Goal: Information Seeking & Learning: Learn about a topic

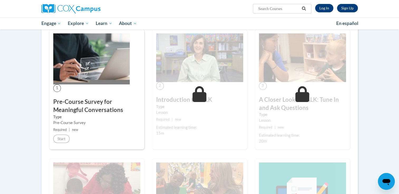
scroll to position [93, 0]
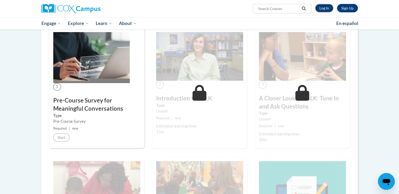
click at [320, 9] on link "Log In" at bounding box center [324, 8] width 18 height 8
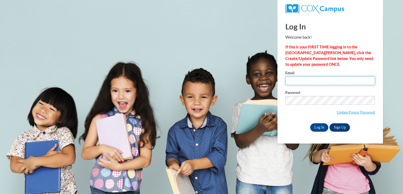
click at [297, 81] on input "Email" at bounding box center [330, 80] width 90 height 9
type input "[EMAIL_ADDRESS][DOMAIN_NAME]"
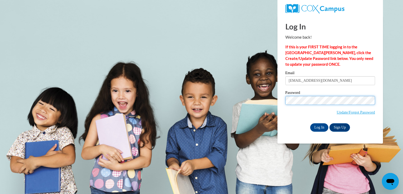
click at [310, 124] on input "Log In" at bounding box center [319, 128] width 18 height 8
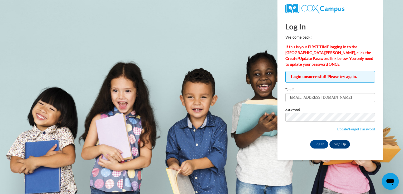
click at [310, 140] on input "Log In" at bounding box center [319, 144] width 18 height 8
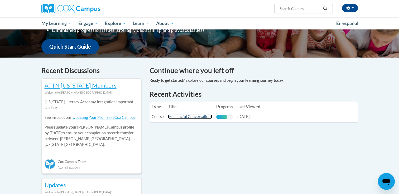
click at [185, 117] on link "Meaningful Conversations" at bounding box center [190, 117] width 44 height 4
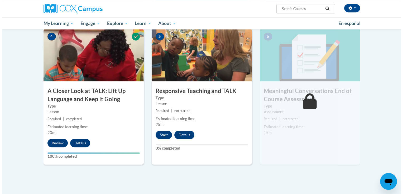
scroll to position [259, 0]
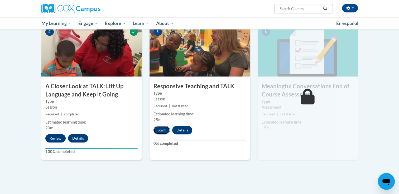
click at [162, 130] on button "Start" at bounding box center [161, 130] width 16 height 8
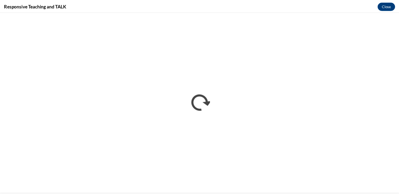
scroll to position [0, 0]
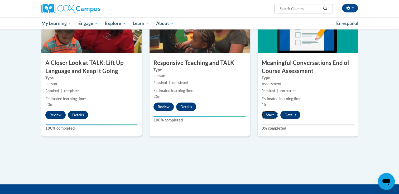
click at [268, 116] on button "Start" at bounding box center [269, 115] width 16 height 8
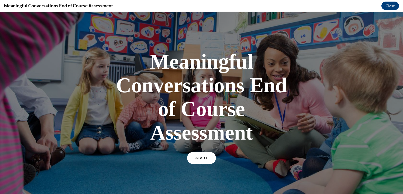
click at [199, 159] on span "START" at bounding box center [201, 158] width 12 height 4
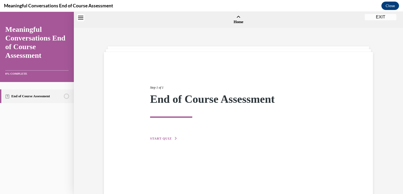
scroll to position [16, 0]
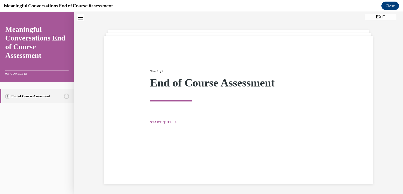
click at [154, 122] on span "START QUIZ" at bounding box center [161, 123] width 22 height 4
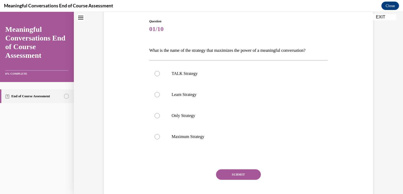
scroll to position [57, 0]
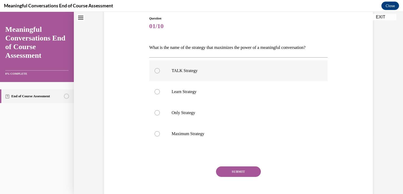
click at [221, 68] on p "TALK Strategy" at bounding box center [242, 70] width 143 height 5
click at [160, 68] on input "TALK Strategy" at bounding box center [156, 70] width 5 height 5
radio input "true"
click at [239, 171] on button "SUBMIT" at bounding box center [238, 172] width 45 height 11
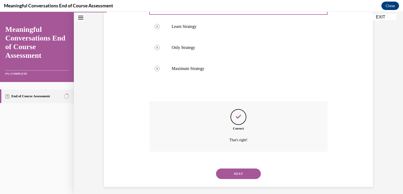
scroll to position [125, 0]
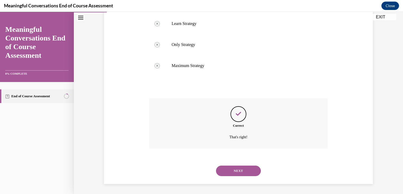
click at [233, 171] on button "NEXT" at bounding box center [238, 171] width 45 height 11
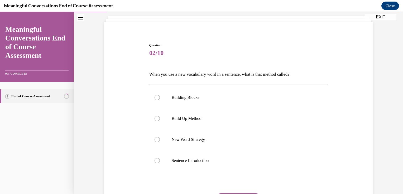
scroll to position [31, 0]
click at [224, 137] on p "New Word Strategy" at bounding box center [242, 139] width 143 height 5
click at [160, 137] on input "New Word Strategy" at bounding box center [156, 139] width 5 height 5
radio input "true"
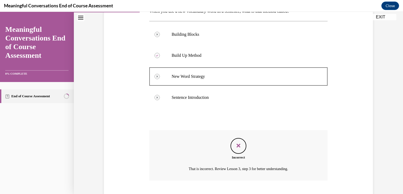
scroll to position [125, 0]
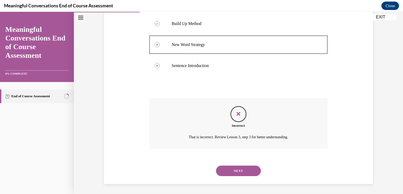
click at [246, 172] on button "NEXT" at bounding box center [238, 171] width 45 height 11
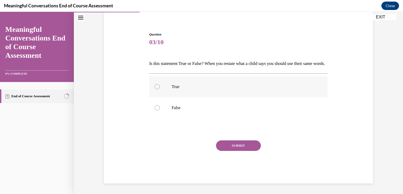
click at [157, 87] on div at bounding box center [156, 86] width 5 height 5
click at [157, 87] on input "True" at bounding box center [156, 86] width 5 height 5
radio input "true"
click at [230, 146] on button "SUBMIT" at bounding box center [238, 146] width 45 height 11
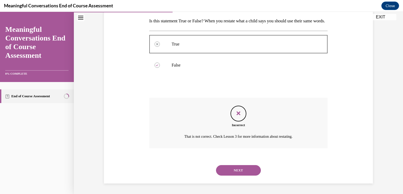
scroll to position [92, 0]
click at [250, 170] on button "NEXT" at bounding box center [238, 170] width 45 height 11
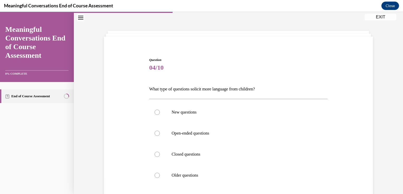
scroll to position [36, 0]
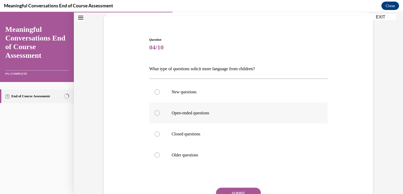
click at [205, 114] on p "Open-ended questions" at bounding box center [242, 113] width 143 height 5
click at [160, 114] on input "Open-ended questions" at bounding box center [156, 113] width 5 height 5
radio input "true"
click at [239, 190] on button "SUBMIT" at bounding box center [238, 193] width 45 height 11
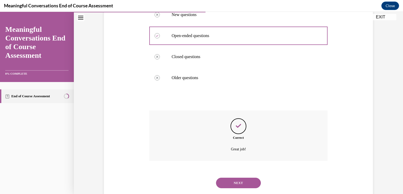
scroll to position [125, 0]
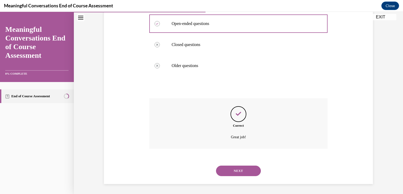
click at [231, 171] on button "NEXT" at bounding box center [238, 171] width 45 height 11
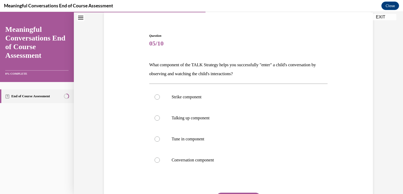
scroll to position [41, 0]
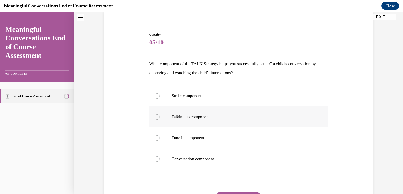
click at [206, 118] on p "Talking up component" at bounding box center [242, 117] width 143 height 5
click at [160, 118] on input "Talking up component" at bounding box center [156, 117] width 5 height 5
radio input "true"
click at [236, 193] on button "SUBMIT" at bounding box center [238, 197] width 45 height 11
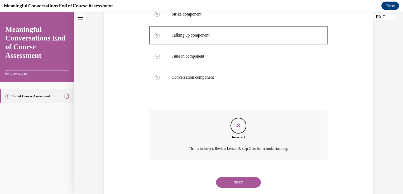
scroll to position [135, 0]
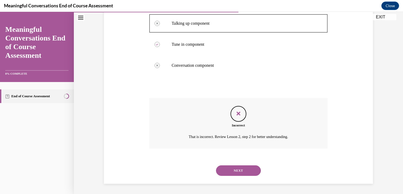
click at [248, 172] on button "NEXT" at bounding box center [238, 171] width 45 height 11
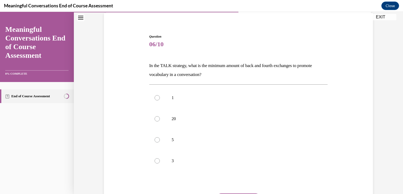
scroll to position [39, 0]
click at [177, 140] on p "5" at bounding box center [242, 140] width 143 height 5
click at [160, 140] on input "5" at bounding box center [156, 140] width 5 height 5
radio input "true"
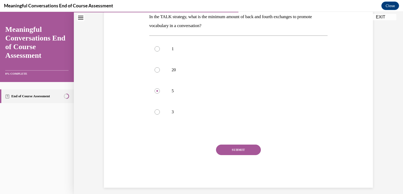
scroll to position [89, 0]
click at [235, 150] on button "SUBMIT" at bounding box center [238, 149] width 45 height 11
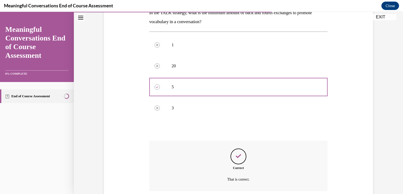
scroll to position [135, 0]
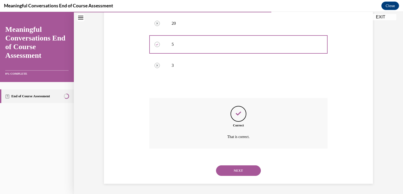
click at [229, 171] on button "NEXT" at bounding box center [238, 171] width 45 height 11
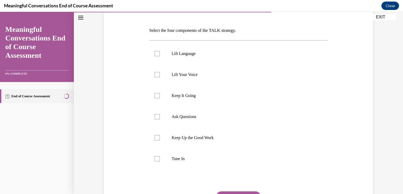
scroll to position [68, 0]
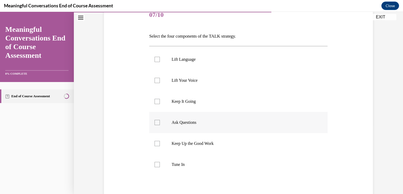
click at [213, 124] on p "Ask Questions" at bounding box center [242, 122] width 143 height 5
click at [160, 124] on input "Ask Questions" at bounding box center [156, 122] width 5 height 5
checkbox input "true"
click at [180, 103] on p "Keep It Going" at bounding box center [242, 101] width 143 height 5
click at [160, 103] on input "Keep It Going" at bounding box center [156, 101] width 5 height 5
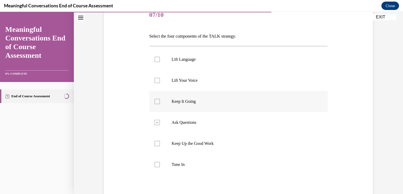
checkbox input "true"
click at [182, 83] on label "Lift Your Voice" at bounding box center [238, 80] width 178 height 21
click at [160, 83] on input "Lift Your Voice" at bounding box center [156, 80] width 5 height 5
checkbox input "true"
click at [186, 60] on p "Lift Language" at bounding box center [242, 59] width 143 height 5
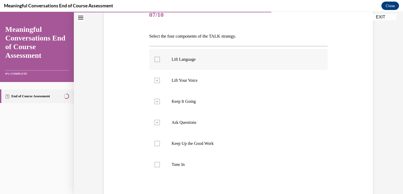
click at [160, 60] on input "Lift Language" at bounding box center [156, 59] width 5 height 5
checkbox input "true"
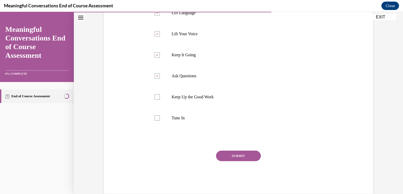
scroll to position [119, 0]
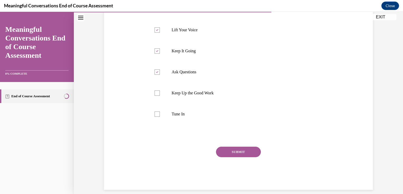
click at [247, 151] on button "SUBMIT" at bounding box center [238, 152] width 45 height 11
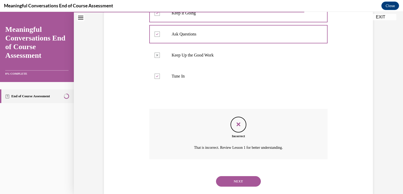
scroll to position [159, 0]
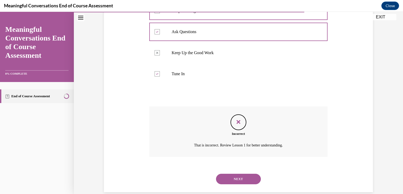
click at [223, 179] on button "NEXT" at bounding box center [238, 179] width 45 height 11
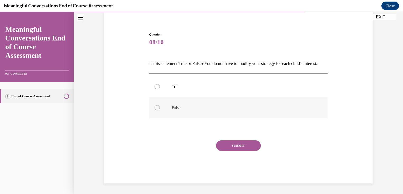
click at [157, 108] on div at bounding box center [156, 107] width 5 height 5
click at [157, 108] on input "False" at bounding box center [156, 107] width 5 height 5
radio input "true"
click at [233, 149] on button "SUBMIT" at bounding box center [238, 146] width 45 height 11
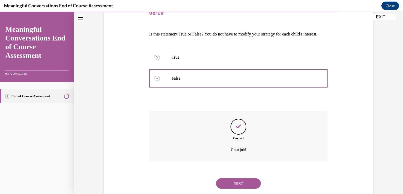
scroll to position [92, 0]
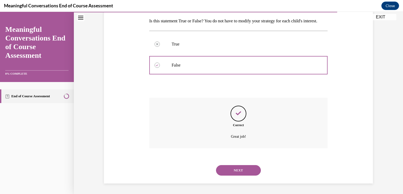
click at [241, 168] on button "NEXT" at bounding box center [238, 170] width 45 height 11
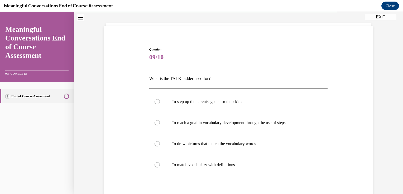
scroll to position [40, 0]
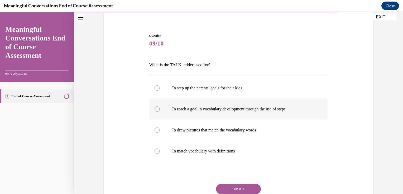
click at [279, 109] on p "To reach a goal in vocabulary development through the use of steps" at bounding box center [242, 109] width 143 height 5
click at [160, 109] on input "To reach a goal in vocabulary development through the use of steps" at bounding box center [156, 109] width 5 height 5
radio input "true"
click at [246, 189] on button "SUBMIT" at bounding box center [238, 189] width 45 height 11
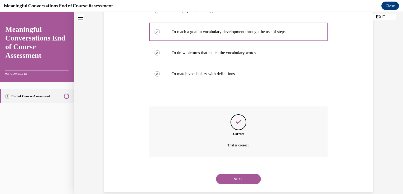
scroll to position [125, 0]
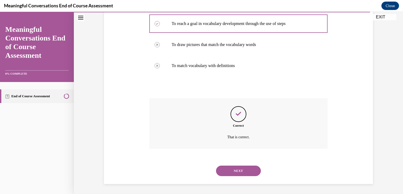
click at [243, 170] on button "NEXT" at bounding box center [238, 171] width 45 height 11
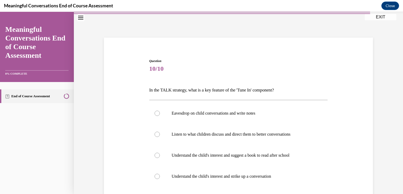
scroll to position [41, 0]
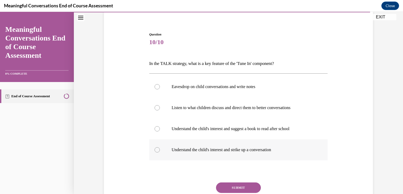
click at [288, 151] on p "Understand the child's interest and strike up a conversation" at bounding box center [242, 150] width 143 height 5
click at [160, 151] on input "Understand the child's interest and strike up a conversation" at bounding box center [156, 150] width 5 height 5
radio input "true"
click at [246, 190] on button "SUBMIT" at bounding box center [238, 188] width 45 height 11
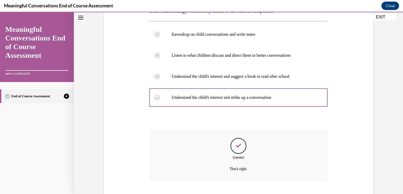
scroll to position [125, 0]
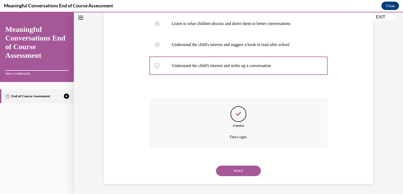
click at [242, 172] on button "NEXT" at bounding box center [238, 171] width 45 height 11
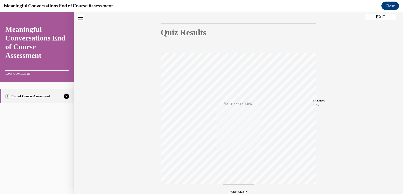
scroll to position [87, 0]
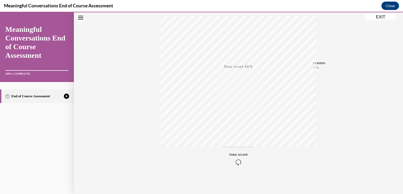
click at [239, 158] on div "TAKE AGAIN" at bounding box center [238, 159] width 19 height 12
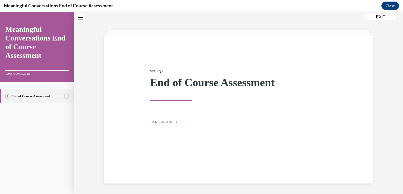
scroll to position [17, 0]
click at [164, 121] on span "TAKE AGAIN" at bounding box center [161, 122] width 22 height 4
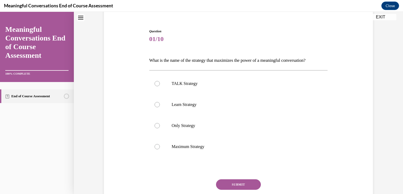
scroll to position [51, 0]
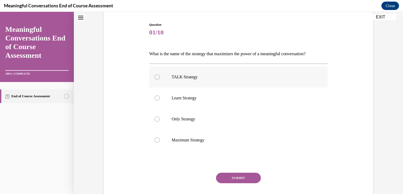
click at [211, 79] on p "TALK Strategy" at bounding box center [242, 77] width 143 height 5
click at [160, 79] on input "TALK Strategy" at bounding box center [156, 77] width 5 height 5
radio input "true"
click at [239, 179] on button "SUBMIT" at bounding box center [238, 178] width 45 height 11
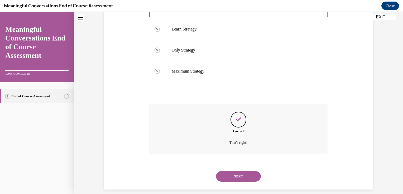
scroll to position [125, 0]
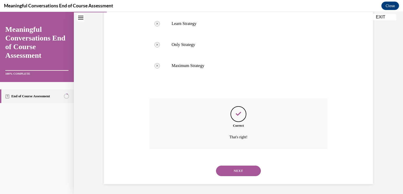
click at [235, 172] on button "NEXT" at bounding box center [238, 171] width 45 height 11
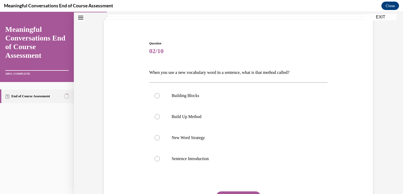
scroll to position [33, 0]
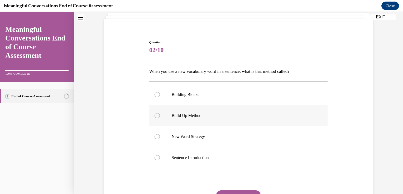
click at [279, 121] on label "Build Up Method" at bounding box center [238, 115] width 178 height 21
click at [160, 119] on input "Build Up Method" at bounding box center [156, 115] width 5 height 5
radio input "true"
click at [252, 191] on button "SUBMIT" at bounding box center [238, 196] width 45 height 11
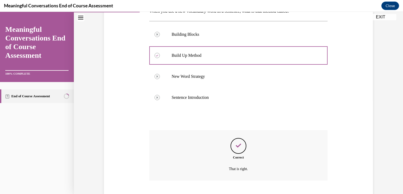
scroll to position [125, 0]
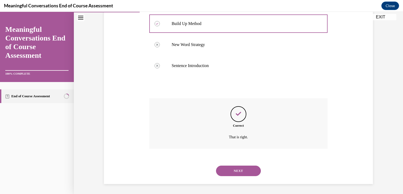
click at [220, 173] on button "NEXT" at bounding box center [238, 171] width 45 height 11
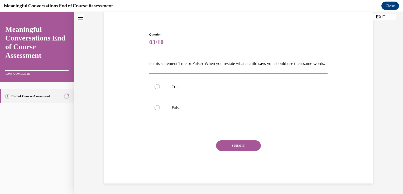
scroll to position [50, 0]
click at [184, 91] on label "True" at bounding box center [238, 86] width 178 height 21
click at [160, 90] on input "True" at bounding box center [156, 86] width 5 height 5
radio input "true"
click at [224, 144] on button "SUBMIT" at bounding box center [238, 146] width 45 height 11
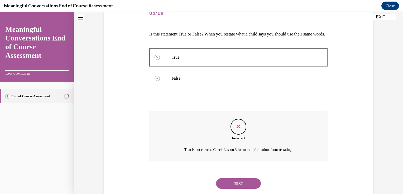
scroll to position [92, 0]
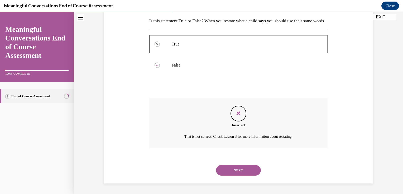
click at [230, 170] on button "NEXT" at bounding box center [238, 170] width 45 height 11
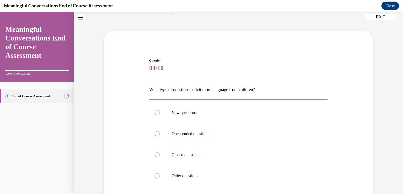
scroll to position [44, 0]
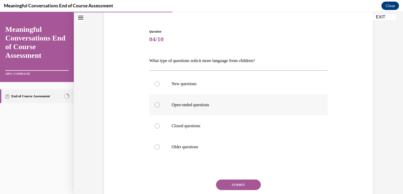
click at [201, 106] on p "Open-ended questions" at bounding box center [242, 104] width 143 height 5
click at [160, 106] on input "Open-ended questions" at bounding box center [156, 104] width 5 height 5
radio input "true"
click at [232, 188] on button "SUBMIT" at bounding box center [238, 185] width 45 height 11
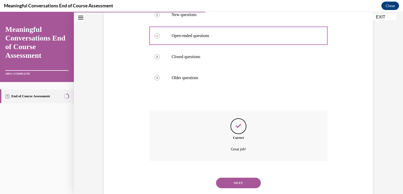
scroll to position [125, 0]
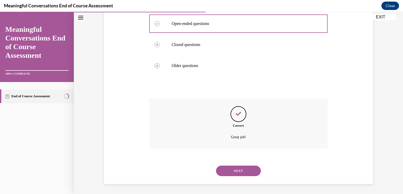
click at [234, 172] on button "NEXT" at bounding box center [238, 171] width 45 height 11
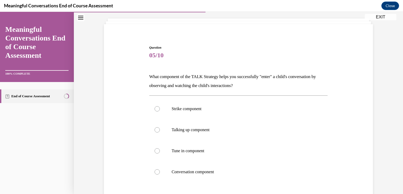
scroll to position [31, 0]
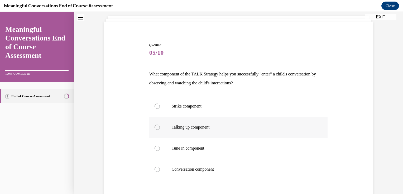
click at [217, 128] on p "Talking up component" at bounding box center [242, 127] width 143 height 5
click at [160, 128] on input "Talking up component" at bounding box center [156, 127] width 5 height 5
radio input "true"
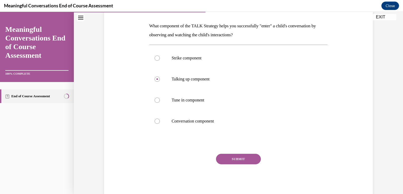
scroll to position [83, 0]
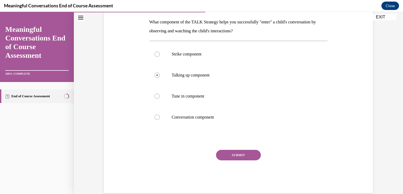
click at [252, 154] on button "SUBMIT" at bounding box center [238, 155] width 45 height 11
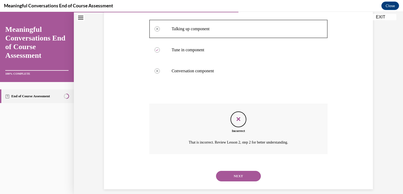
scroll to position [130, 0]
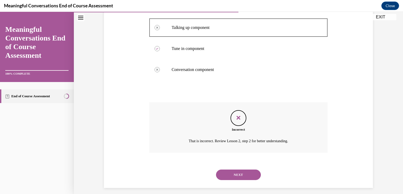
click at [251, 174] on button "NEXT" at bounding box center [238, 175] width 45 height 11
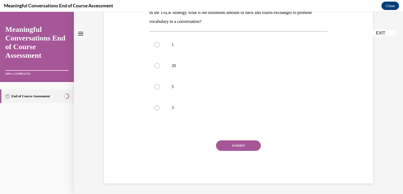
scroll to position [0, 0]
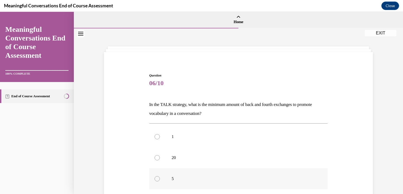
click at [221, 178] on p "5" at bounding box center [242, 178] width 143 height 5
click at [160, 178] on input "5" at bounding box center [156, 178] width 5 height 5
radio input "true"
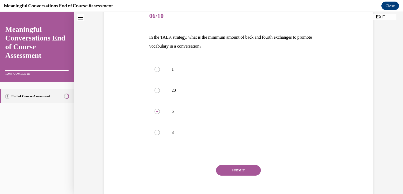
scroll to position [70, 0]
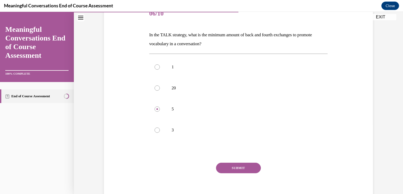
click at [246, 169] on button "SUBMIT" at bounding box center [238, 168] width 45 height 11
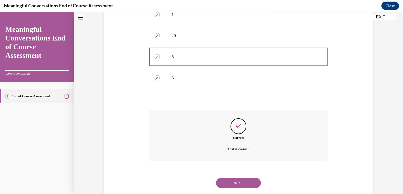
scroll to position [135, 0]
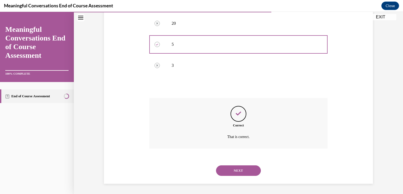
click at [246, 170] on button "NEXT" at bounding box center [238, 171] width 45 height 11
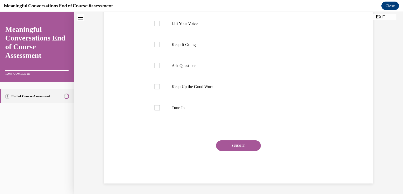
scroll to position [0, 0]
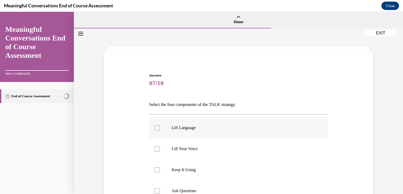
click at [235, 127] on p "Lift Language" at bounding box center [242, 127] width 143 height 5
click at [160, 127] on input "Lift Language" at bounding box center [156, 127] width 5 height 5
checkbox input "true"
click at [199, 170] on p "Keep It Going" at bounding box center [242, 170] width 143 height 5
click at [160, 170] on input "Keep It Going" at bounding box center [156, 170] width 5 height 5
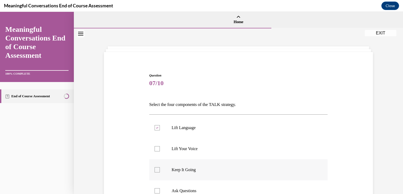
checkbox input "true"
click at [195, 188] on label "Ask Questions" at bounding box center [238, 191] width 178 height 21
click at [160, 189] on input "Ask Questions" at bounding box center [156, 191] width 5 height 5
checkbox input "true"
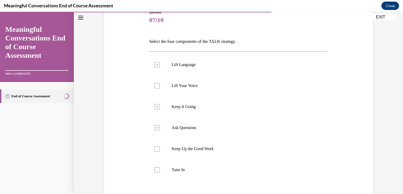
scroll to position [63, 0]
click at [203, 170] on p "Tune In" at bounding box center [242, 169] width 143 height 5
click at [160, 170] on input "Tune In" at bounding box center [156, 169] width 5 height 5
checkbox input "true"
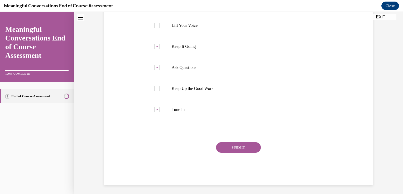
scroll to position [125, 0]
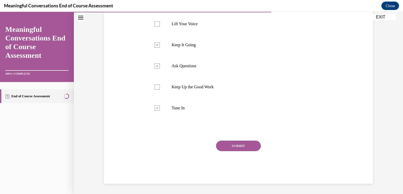
click at [237, 149] on button "SUBMIT" at bounding box center [238, 146] width 45 height 11
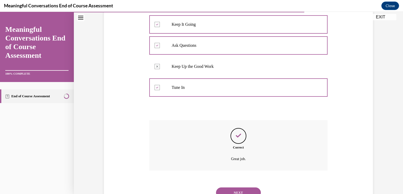
scroll to position [168, 0]
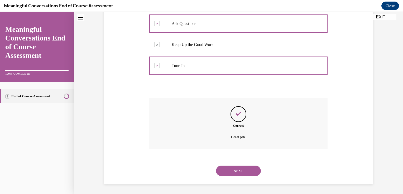
click at [235, 171] on button "NEXT" at bounding box center [238, 171] width 45 height 11
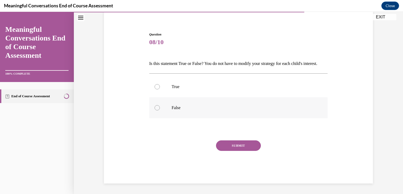
click at [173, 111] on label "False" at bounding box center [238, 107] width 178 height 21
click at [160, 111] on input "False" at bounding box center [156, 107] width 5 height 5
radio input "true"
click at [240, 147] on button "SUBMIT" at bounding box center [238, 146] width 45 height 11
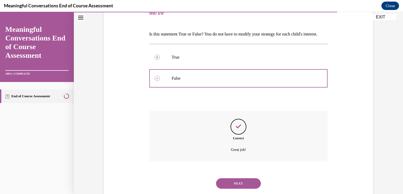
scroll to position [92, 0]
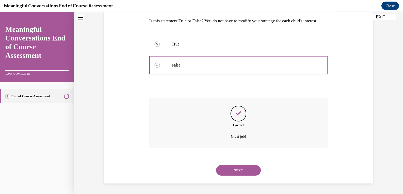
click at [244, 173] on button "NEXT" at bounding box center [238, 170] width 45 height 11
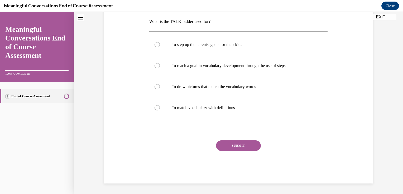
scroll to position [0, 0]
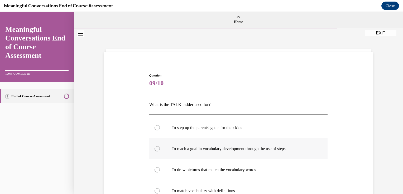
click at [310, 150] on p "To reach a goal in vocabulary development through the use of steps" at bounding box center [242, 148] width 143 height 5
click at [160, 150] on input "To reach a goal in vocabulary development through the use of steps" at bounding box center [156, 148] width 5 height 5
radio input "true"
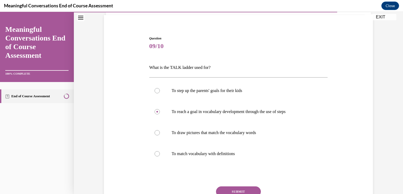
scroll to position [46, 0]
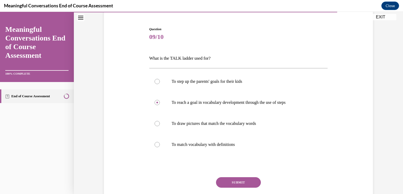
click at [232, 180] on button "SUBMIT" at bounding box center [238, 183] width 45 height 11
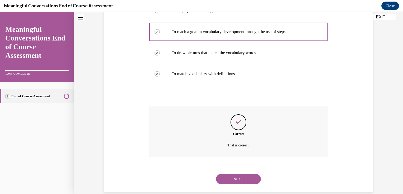
scroll to position [125, 0]
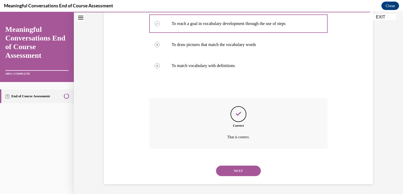
click at [232, 180] on div "NEXT" at bounding box center [238, 171] width 178 height 21
click at [232, 173] on button "NEXT" at bounding box center [238, 171] width 45 height 11
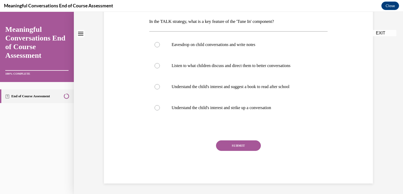
scroll to position [0, 0]
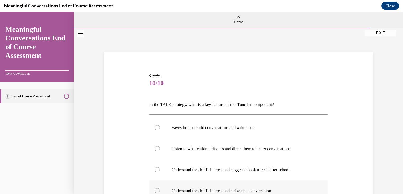
click at [299, 190] on p "Understand the child's interest and strike up a conversation" at bounding box center [242, 191] width 143 height 5
click at [160, 190] on input "Understand the child's interest and strike up a conversation" at bounding box center [156, 191] width 5 height 5
radio input "true"
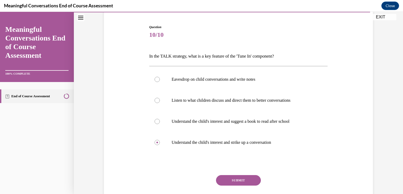
scroll to position [55, 0]
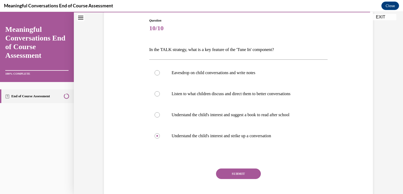
click at [251, 174] on button "SUBMIT" at bounding box center [238, 174] width 45 height 11
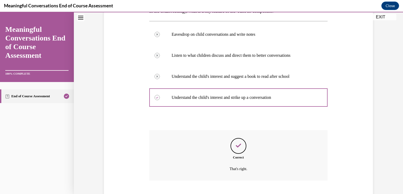
scroll to position [125, 0]
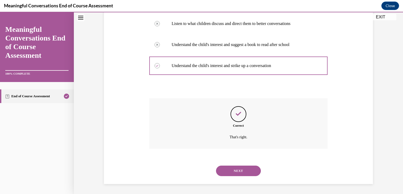
click at [251, 174] on button "NEXT" at bounding box center [238, 171] width 45 height 11
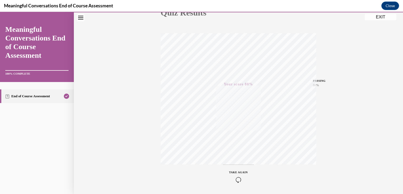
scroll to position [87, 0]
click at [386, 15] on button "EXIT" at bounding box center [380, 17] width 32 height 6
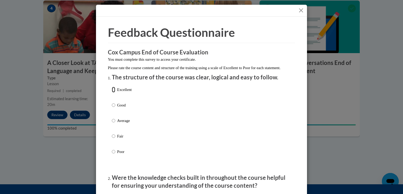
click at [112, 93] on input "Excellent" at bounding box center [113, 90] width 3 height 6
radio input "true"
click at [112, 102] on input "Good" at bounding box center [113, 105] width 3 height 6
radio input "true"
click at [112, 118] on input "Average" at bounding box center [113, 121] width 3 height 6
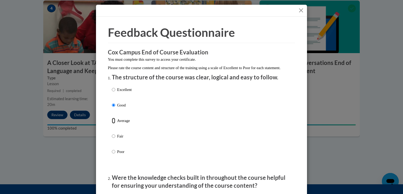
radio input "true"
click at [112, 102] on input "Good" at bounding box center [113, 105] width 3 height 6
radio input "true"
click at [112, 87] on input "Excellent" at bounding box center [113, 90] width 3 height 6
radio input "true"
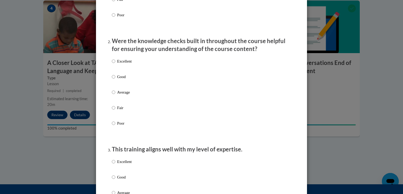
scroll to position [148, 0]
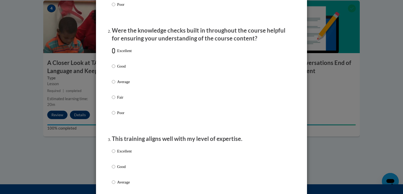
click at [112, 54] on input "Excellent" at bounding box center [113, 51] width 3 height 6
radio input "true"
click at [112, 154] on input "Excellent" at bounding box center [113, 152] width 3 height 6
radio input "true"
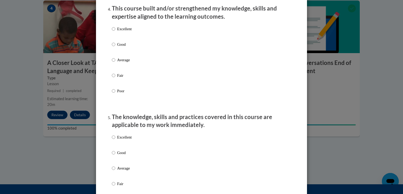
scroll to position [390, 0]
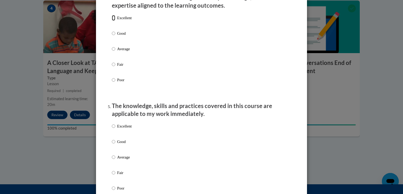
click at [112, 21] on input "Excellent" at bounding box center [113, 18] width 3 height 6
radio input "true"
click at [112, 129] on input "Excellent" at bounding box center [113, 127] width 3 height 6
radio input "true"
click at [296, 128] on div "Feedback Questionnaire Rate Course Comments Cox Campus End of Course Evaluation…" at bounding box center [201, 170] width 195 height 1071
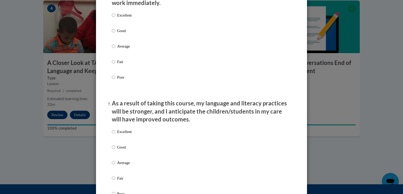
scroll to position [611, 0]
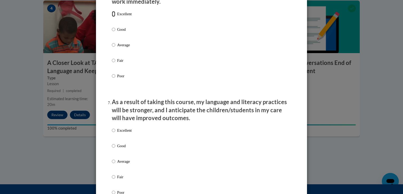
click at [112, 17] on input "Excellent" at bounding box center [113, 14] width 3 height 6
radio input "true"
click at [112, 134] on input "Excellent" at bounding box center [113, 131] width 3 height 6
radio input "true"
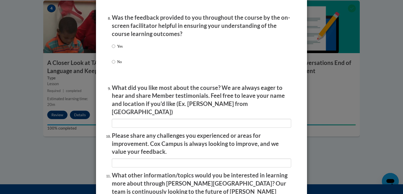
scroll to position [832, 0]
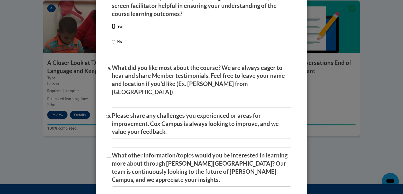
click at [112, 29] on input "Yes" at bounding box center [113, 26] width 3 height 6
radio input "true"
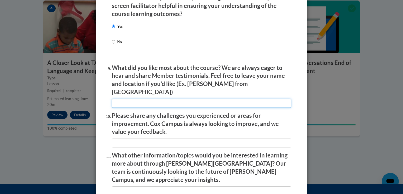
click at [150, 99] on input "textbox" at bounding box center [201, 103] width 179 height 9
type input "all of it"
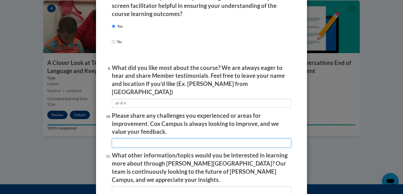
click at [143, 141] on input "textbox" at bounding box center [201, 143] width 179 height 9
type input "n/a"
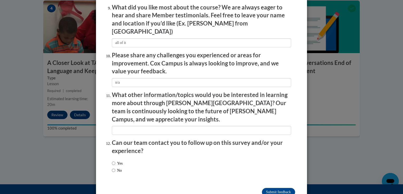
scroll to position [902, 0]
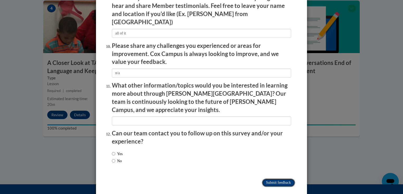
click at [280, 179] on input "Submit feedback" at bounding box center [278, 183] width 33 height 8
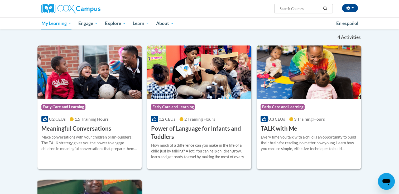
scroll to position [80, 0]
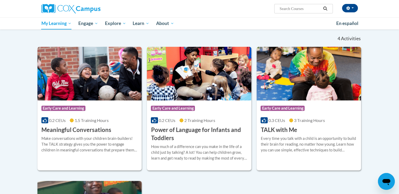
click at [303, 10] on input "Search..." at bounding box center [300, 9] width 42 height 6
type input "implicit bias in education"
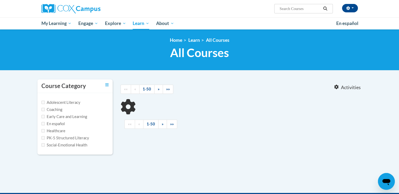
type input "implicit bias in education"
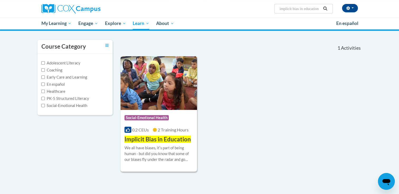
scroll to position [44, 0]
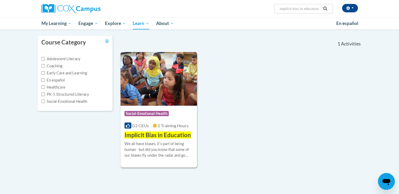
click at [154, 82] on img at bounding box center [158, 79] width 77 height 54
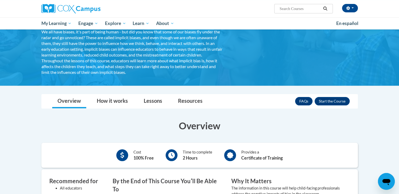
scroll to position [40, 0]
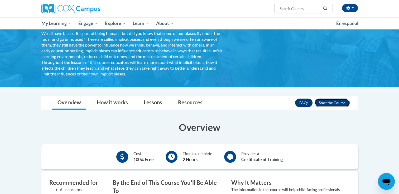
click at [326, 102] on button "Enroll" at bounding box center [331, 103] width 35 height 8
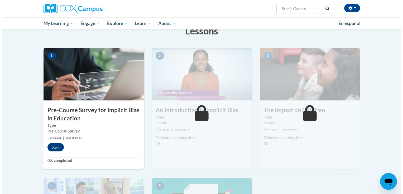
scroll to position [84, 0]
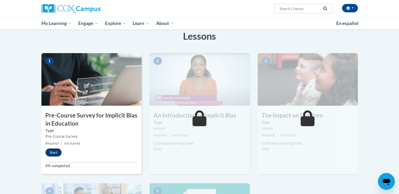
click at [53, 152] on button "Start" at bounding box center [53, 153] width 16 height 8
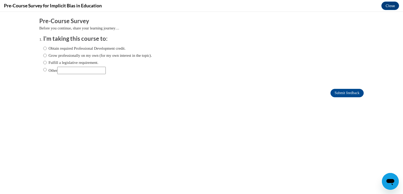
scroll to position [0, 0]
click at [43, 49] on input "Obtain required Professional Development credit." at bounding box center [44, 49] width 3 height 6
radio input "true"
click at [333, 92] on input "Submit feedback" at bounding box center [346, 93] width 33 height 8
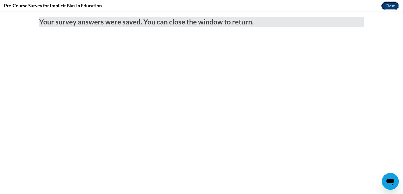
click at [385, 7] on button "Close" at bounding box center [390, 6] width 18 height 8
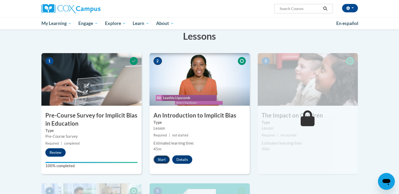
click at [159, 162] on button "Start" at bounding box center [161, 160] width 16 height 8
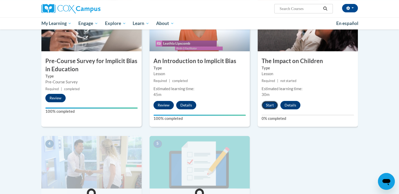
click at [268, 107] on button "Start" at bounding box center [269, 105] width 16 height 8
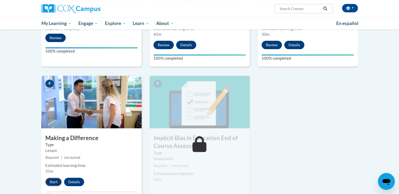
click at [52, 183] on button "Start" at bounding box center [53, 182] width 16 height 8
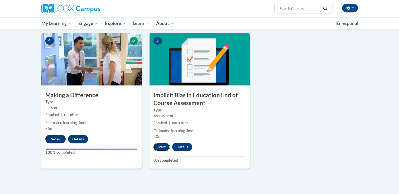
click at [161, 148] on button "Start" at bounding box center [161, 147] width 16 height 8
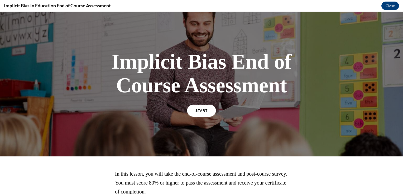
click at [200, 113] on link "START" at bounding box center [201, 111] width 29 height 12
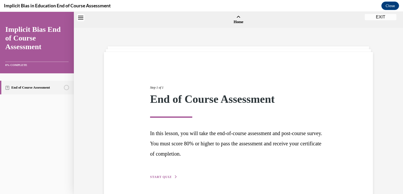
scroll to position [16, 0]
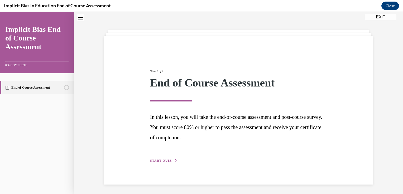
click at [159, 161] on span "START QUIZ" at bounding box center [161, 161] width 22 height 4
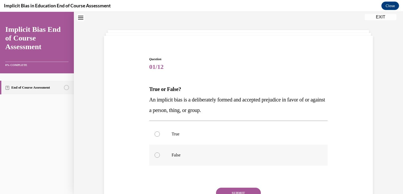
click at [164, 156] on label "False" at bounding box center [238, 155] width 178 height 21
click at [160, 156] on input "False" at bounding box center [156, 155] width 5 height 5
radio input "true"
click at [240, 190] on button "SUBMIT" at bounding box center [238, 193] width 45 height 11
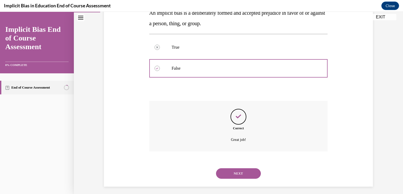
scroll to position [106, 0]
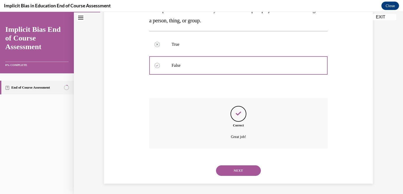
click at [249, 172] on button "NEXT" at bounding box center [238, 171] width 45 height 11
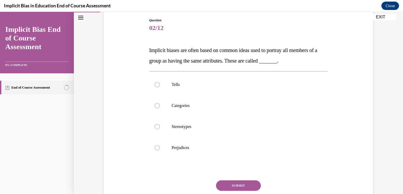
scroll to position [63, 0]
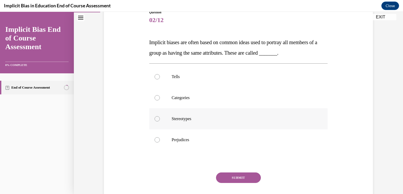
click at [189, 118] on p "Stereotypes" at bounding box center [242, 118] width 143 height 5
click at [160, 118] on input "Stereotypes" at bounding box center [156, 118] width 5 height 5
radio input "true"
click at [238, 177] on button "SUBMIT" at bounding box center [238, 178] width 45 height 11
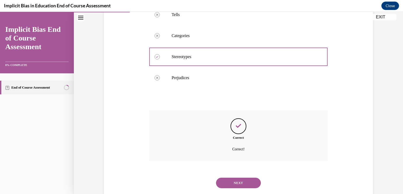
scroll to position [138, 0]
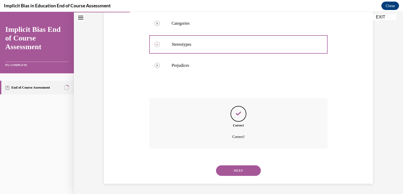
click at [239, 170] on button "NEXT" at bounding box center [238, 171] width 45 height 11
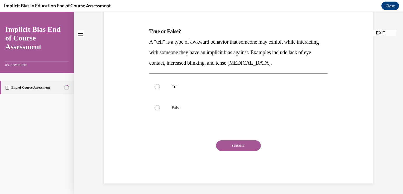
scroll to position [0, 0]
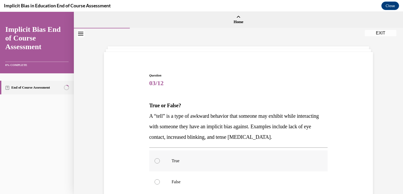
click at [175, 162] on p "True" at bounding box center [242, 161] width 143 height 5
click at [160, 162] on input "True" at bounding box center [156, 161] width 5 height 5
radio input "true"
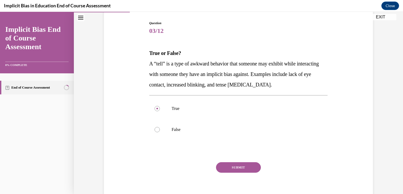
scroll to position [53, 0]
click at [247, 170] on button "SUBMIT" at bounding box center [238, 167] width 45 height 11
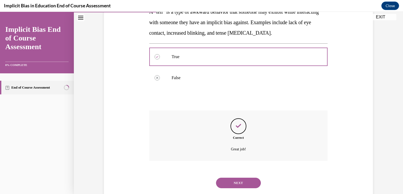
scroll to position [117, 0]
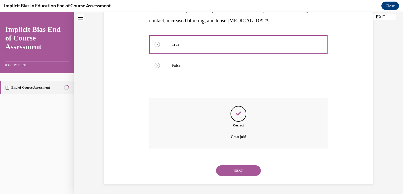
click at [240, 168] on button "NEXT" at bounding box center [238, 171] width 45 height 11
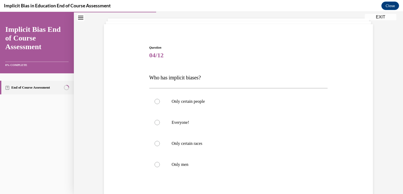
scroll to position [42, 0]
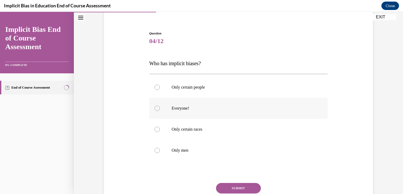
click at [195, 112] on label "Everyone!" at bounding box center [238, 108] width 178 height 21
click at [160, 111] on input "Everyone!" at bounding box center [156, 108] width 5 height 5
radio input "true"
click at [236, 188] on button "SUBMIT" at bounding box center [238, 188] width 45 height 11
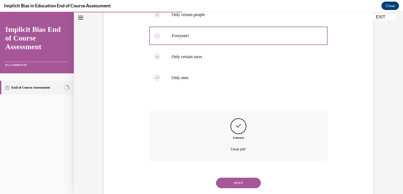
scroll to position [127, 0]
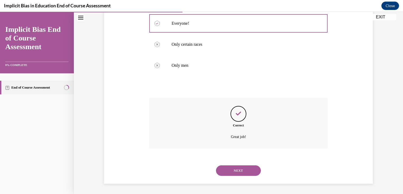
click at [236, 166] on button "NEXT" at bounding box center [238, 171] width 45 height 11
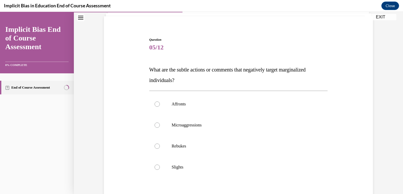
scroll to position [53, 0]
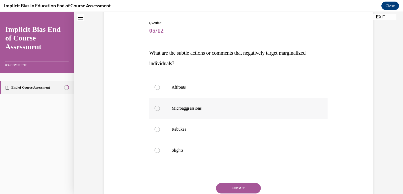
click at [197, 111] on label "Microaggressions" at bounding box center [238, 108] width 178 height 21
click at [160, 111] on input "Microaggressions" at bounding box center [156, 108] width 5 height 5
radio input "true"
click at [242, 186] on button "SUBMIT" at bounding box center [238, 188] width 45 height 11
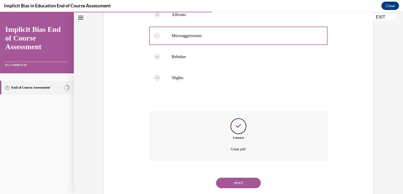
scroll to position [138, 0]
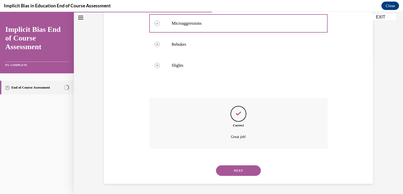
click at [242, 173] on button "NEXT" at bounding box center [238, 171] width 45 height 11
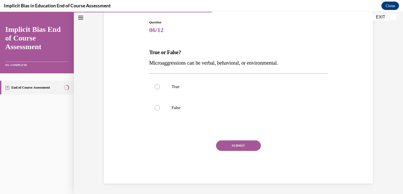
scroll to position [53, 0]
click at [156, 87] on div at bounding box center [156, 87] width 5 height 5
click at [156, 87] on input "True" at bounding box center [156, 87] width 5 height 5
radio input "true"
click at [244, 150] on button "SUBMIT" at bounding box center [238, 146] width 45 height 11
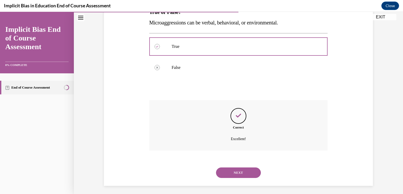
scroll to position [96, 0]
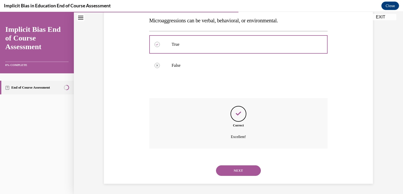
click at [240, 173] on button "NEXT" at bounding box center [238, 171] width 45 height 11
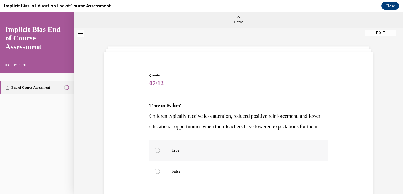
click at [186, 153] on p "True" at bounding box center [242, 150] width 143 height 5
click at [160, 153] on input "True" at bounding box center [156, 150] width 5 height 5
radio input "true"
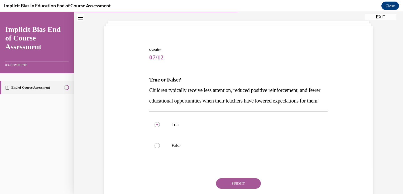
scroll to position [42, 0]
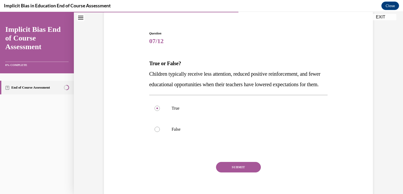
click at [252, 173] on button "SUBMIT" at bounding box center [238, 167] width 45 height 11
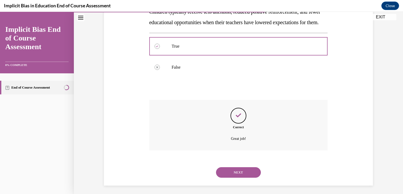
scroll to position [117, 0]
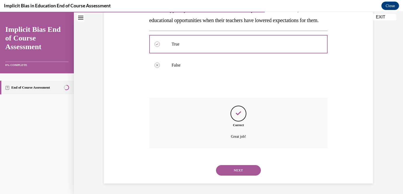
click at [247, 175] on button "NEXT" at bounding box center [238, 170] width 45 height 11
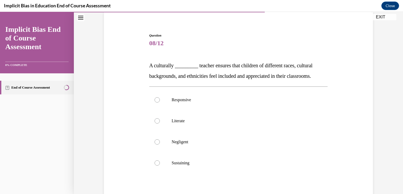
scroll to position [53, 0]
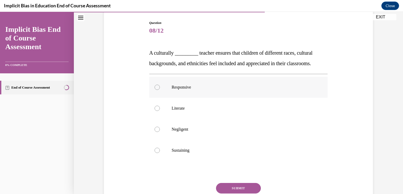
click at [176, 91] on label "Responsive" at bounding box center [238, 87] width 178 height 21
click at [160, 90] on input "Responsive" at bounding box center [156, 87] width 5 height 5
radio input "true"
click at [233, 186] on button "SUBMIT" at bounding box center [238, 188] width 45 height 11
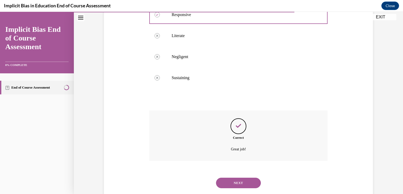
scroll to position [138, 0]
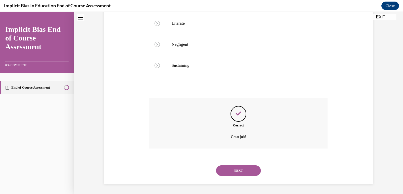
click at [223, 168] on button "NEXT" at bounding box center [238, 171] width 45 height 11
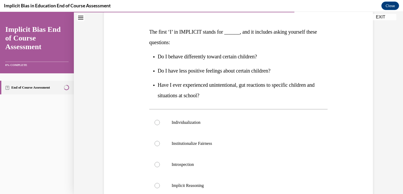
scroll to position [84, 0]
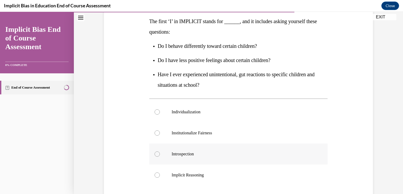
click at [193, 154] on p "Introspection" at bounding box center [242, 154] width 143 height 5
click at [160, 154] on input "Introspection" at bounding box center [156, 154] width 5 height 5
radio input "true"
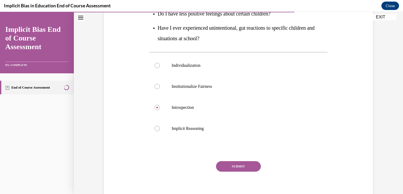
scroll to position [137, 0]
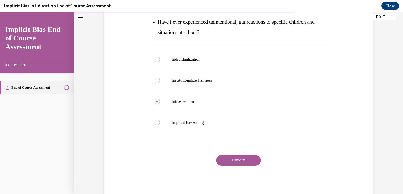
click at [250, 162] on button "SUBMIT" at bounding box center [238, 160] width 45 height 11
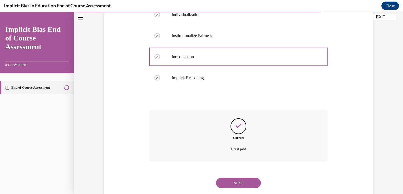
scroll to position [194, 0]
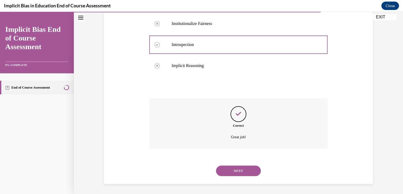
click at [247, 170] on button "NEXT" at bounding box center [238, 171] width 45 height 11
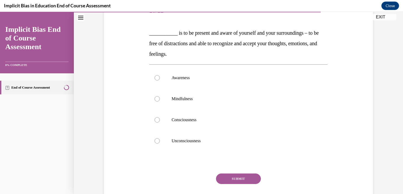
scroll to position [74, 0]
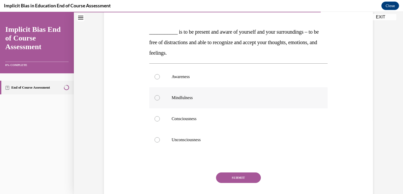
click at [249, 103] on label "Mindfulness" at bounding box center [238, 97] width 178 height 21
click at [160, 101] on input "Mindfulness" at bounding box center [156, 97] width 5 height 5
radio input "true"
click at [254, 177] on button "SUBMIT" at bounding box center [238, 178] width 45 height 11
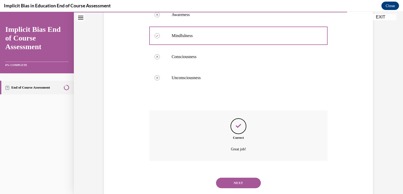
scroll to position [148, 0]
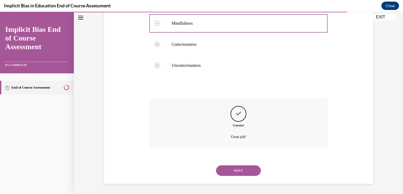
click at [250, 172] on button "NEXT" at bounding box center [238, 171] width 45 height 11
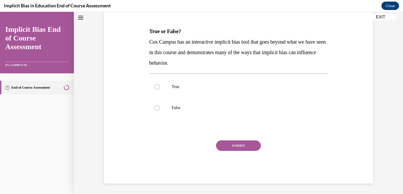
scroll to position [0, 0]
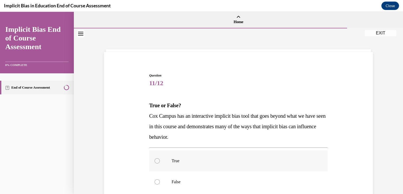
click at [237, 157] on label "True" at bounding box center [238, 161] width 178 height 21
click at [160, 159] on input "True" at bounding box center [156, 161] width 5 height 5
radio input "true"
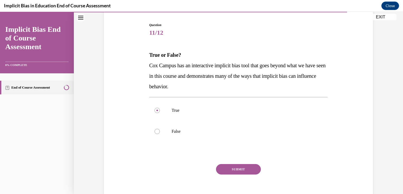
scroll to position [53, 0]
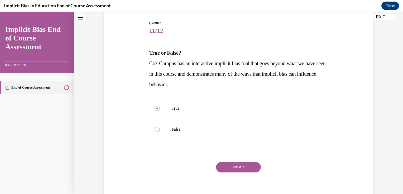
click at [241, 164] on button "SUBMIT" at bounding box center [238, 167] width 45 height 11
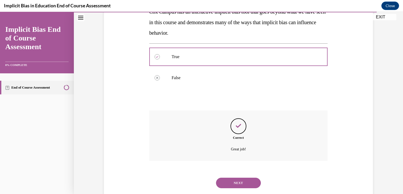
scroll to position [117, 0]
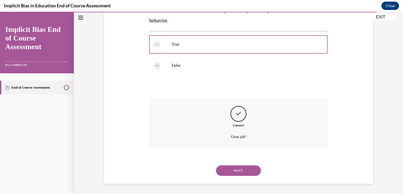
click at [242, 168] on button "NEXT" at bounding box center [238, 171] width 45 height 11
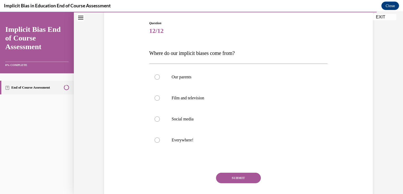
scroll to position [53, 0]
click at [262, 140] on p "Everywhere!" at bounding box center [242, 140] width 143 height 5
click at [160, 140] on input "Everywhere!" at bounding box center [156, 140] width 5 height 5
radio input "true"
click at [245, 179] on button "SUBMIT" at bounding box center [238, 178] width 45 height 11
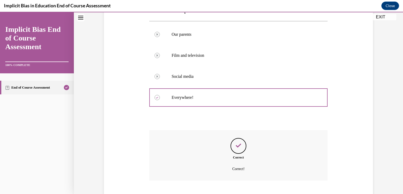
scroll to position [127, 0]
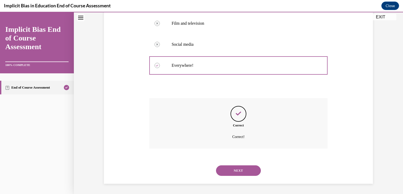
click at [246, 171] on button "NEXT" at bounding box center [238, 171] width 45 height 11
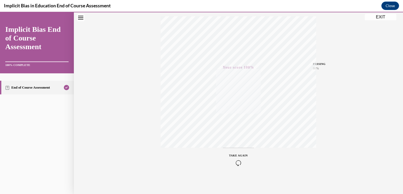
scroll to position [87, 0]
click at [379, 18] on button "EXIT" at bounding box center [380, 17] width 32 height 6
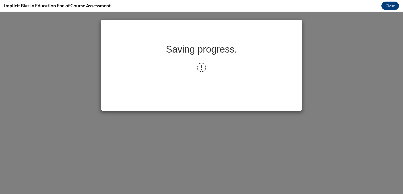
scroll to position [0, 0]
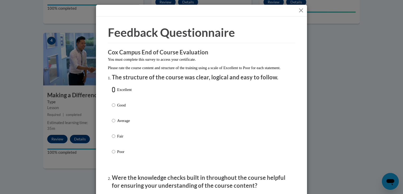
click at [112, 93] on input "Excellent" at bounding box center [113, 90] width 3 height 6
radio input "true"
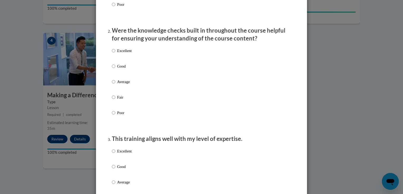
scroll to position [158, 0]
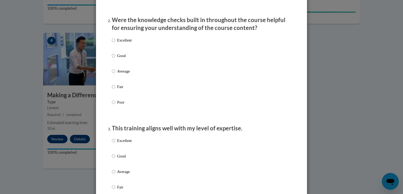
click at [122, 43] on p "Excellent" at bounding box center [124, 40] width 14 height 6
click at [115, 43] on input "Excellent" at bounding box center [113, 40] width 3 height 6
radio input "true"
click at [112, 144] on input "Excellent" at bounding box center [113, 141] width 3 height 6
radio input "true"
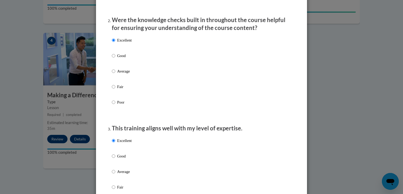
click at [284, 152] on div "Excellent Good Average Fair Poor" at bounding box center [201, 178] width 179 height 86
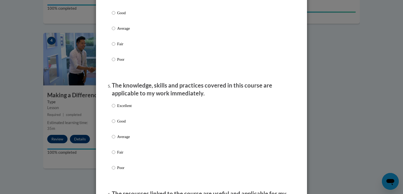
scroll to position [411, 0]
radio input "true"
click at [112, 108] on input "Excellent" at bounding box center [113, 105] width 3 height 6
radio input "true"
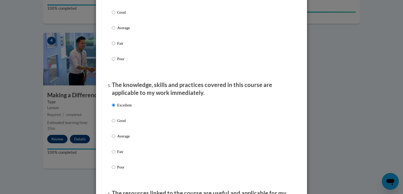
click at [298, 104] on div "Feedback Questionnaire Rate Course Comments Cox Campus End of Course Evaluation…" at bounding box center [201, 149] width 211 height 1087
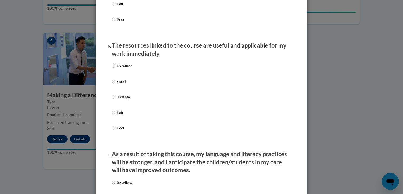
scroll to position [622, 0]
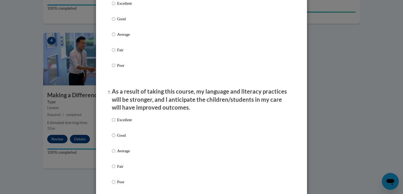
click at [113, 8] on label "Excellent" at bounding box center [122, 8] width 20 height 14
click at [113, 6] on input "Excellent" at bounding box center [113, 4] width 3 height 6
radio input "true"
click at [112, 123] on input "Excellent" at bounding box center [113, 120] width 3 height 6
radio input "true"
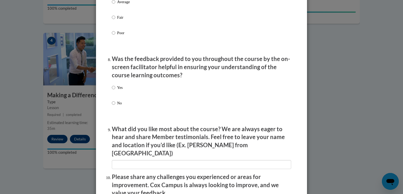
scroll to position [811, 0]
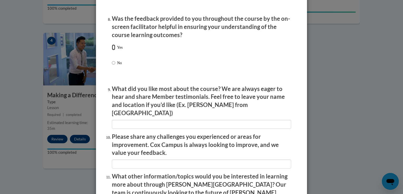
click at [112, 50] on input "Yes" at bounding box center [113, 48] width 3 height 6
radio input "true"
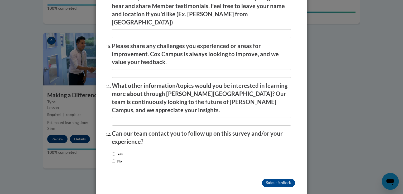
scroll to position [902, 0]
click at [279, 179] on input "Submit feedback" at bounding box center [278, 183] width 33 height 8
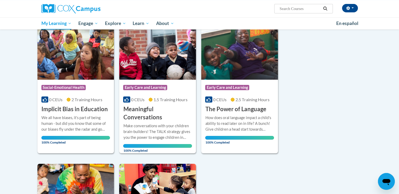
scroll to position [86, 0]
